Goal: Check status: Check status

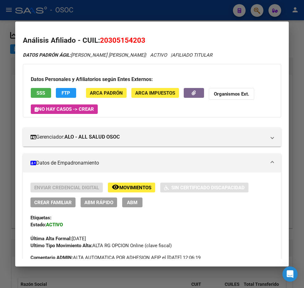
scroll to position [664, 0]
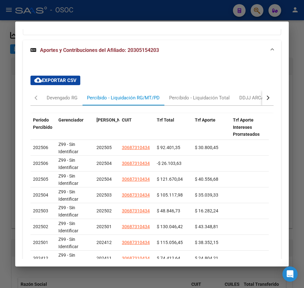
click at [19, 109] on mat-dialog-content "Análisis Afiliado - CUIL: 20305154203 DATOS PADRÓN ÁGIL: [PERSON_NAME] [PERSON_…" at bounding box center [151, 144] width 273 height 230
click at [16, 109] on mat-dialog-content "Análisis Afiliado - CUIL: 20305154203 DATOS PADRÓN ÁGIL: [PERSON_NAME] [PERSON_…" at bounding box center [151, 144] width 273 height 230
click at [10, 93] on div at bounding box center [152, 144] width 304 height 288
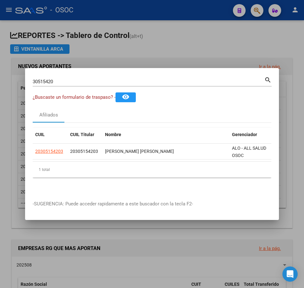
click at [58, 82] on input "30515420" at bounding box center [148, 82] width 231 height 6
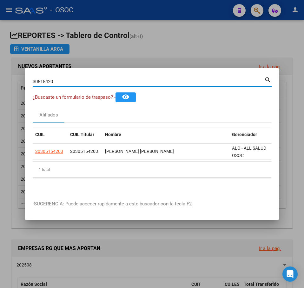
paste input "2386623"
type input "32386623"
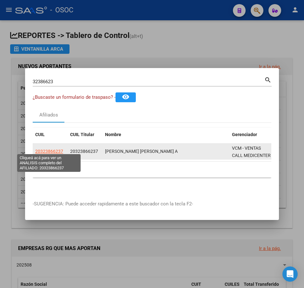
click at [56, 149] on span "20323866237" at bounding box center [49, 151] width 28 height 5
type textarea "20323866237"
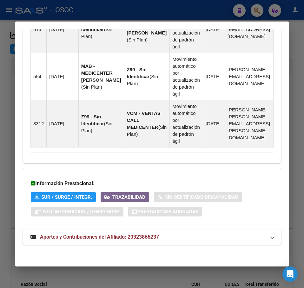
click at [91, 230] on mat-expansion-panel-header "Aportes y Contribuciones del Afiliado: 20323866237" at bounding box center [152, 237] width 258 height 15
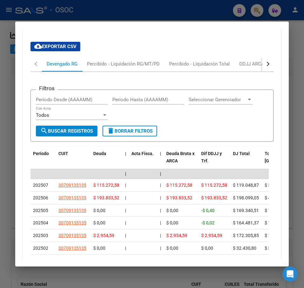
scroll to position [801, 0]
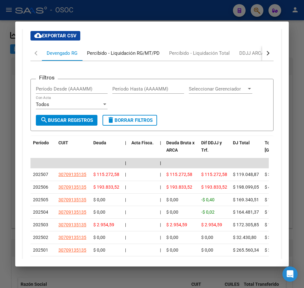
click at [112, 61] on div "Percibido - Liquidación RG/MT/PD" at bounding box center [123, 53] width 82 height 15
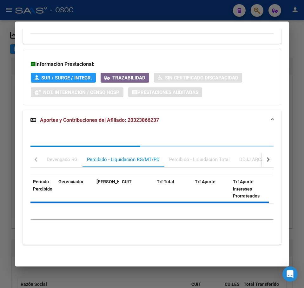
scroll to position [721, 0]
